Goal: Information Seeking & Learning: Find specific fact

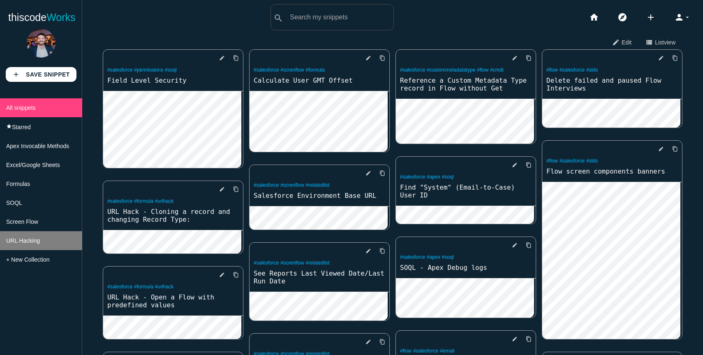
click at [28, 239] on span "URL Hacking" at bounding box center [23, 240] width 34 height 7
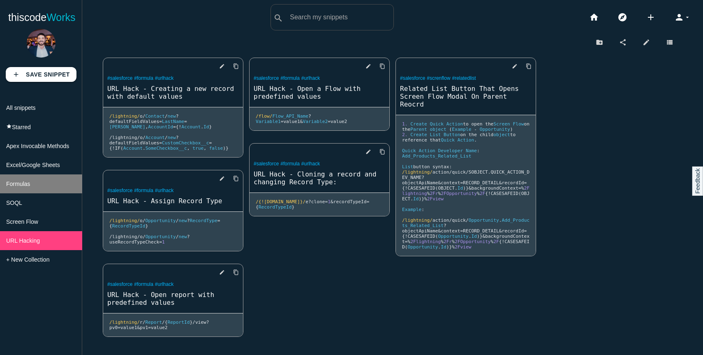
click at [25, 182] on span "Formulas" at bounding box center [18, 184] width 24 height 7
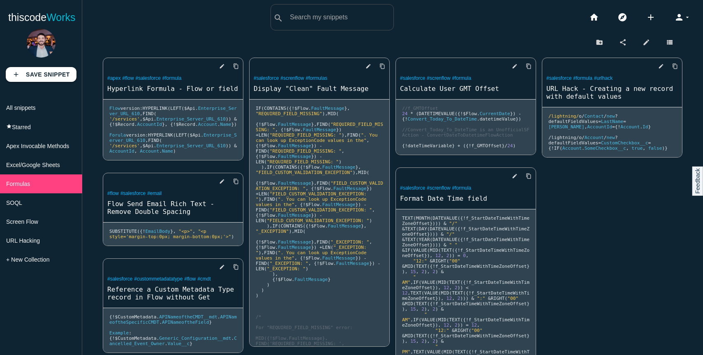
scroll to position [157, 0]
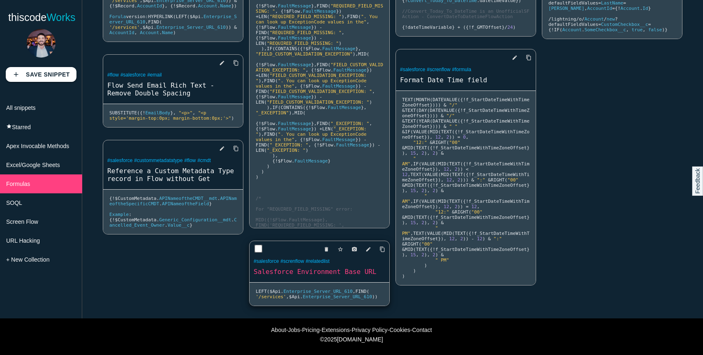
click at [313, 267] on link "Salesforce Environment Base URL" at bounding box center [320, 271] width 140 height 9
